Goal: Information Seeking & Learning: Learn about a topic

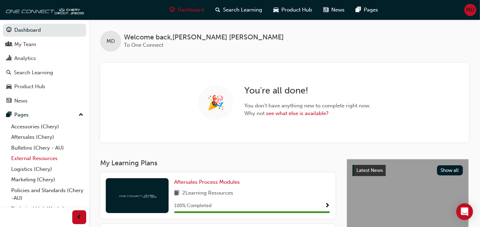
click at [49, 159] on link "External Resources" at bounding box center [47, 158] width 78 height 11
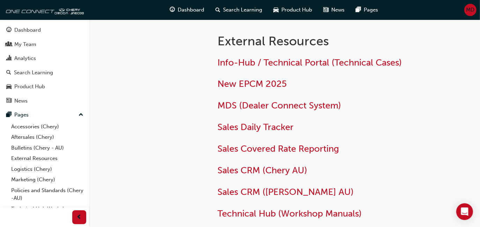
scroll to position [0, 0]
click at [343, 215] on span "Technical Hub (Workshop Manuals)" at bounding box center [289, 213] width 144 height 11
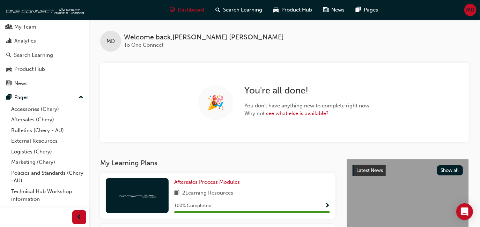
scroll to position [26, 0]
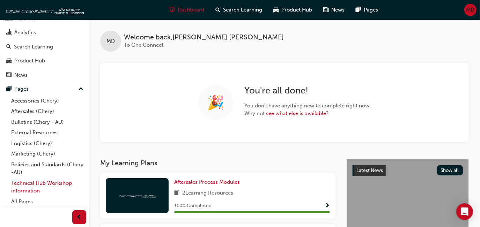
click at [52, 185] on link "Technical Hub Workshop information" at bounding box center [47, 187] width 78 height 18
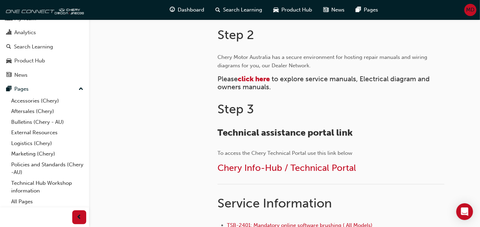
scroll to position [329, 0]
click at [257, 81] on span "click here" at bounding box center [254, 79] width 32 height 8
click at [260, 76] on span "click here" at bounding box center [254, 79] width 32 height 8
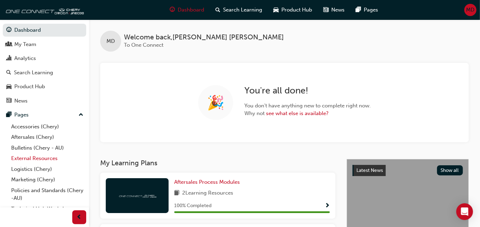
click at [53, 160] on link "External Resources" at bounding box center [47, 158] width 78 height 11
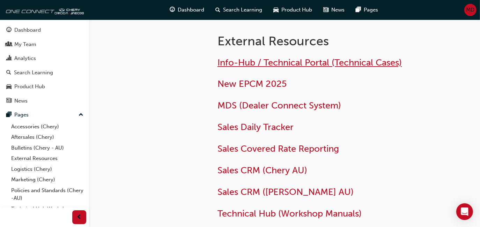
click at [280, 59] on span "Info-Hub / Technical Portal (Technical Cases)" at bounding box center [309, 62] width 184 height 11
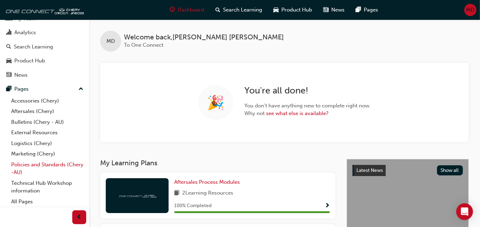
scroll to position [24, 0]
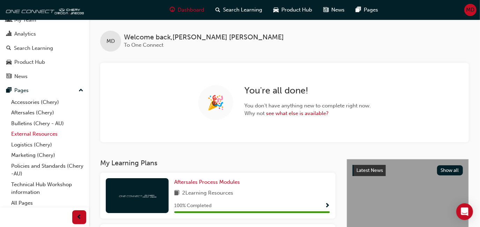
click at [45, 129] on link "External Resources" at bounding box center [47, 134] width 78 height 11
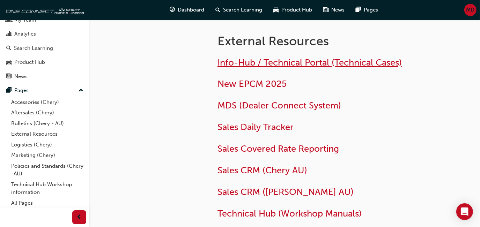
click at [321, 58] on span "Info-Hub / Technical Portal (Technical Cases)" at bounding box center [309, 62] width 184 height 11
